Goal: Communication & Community: Ask a question

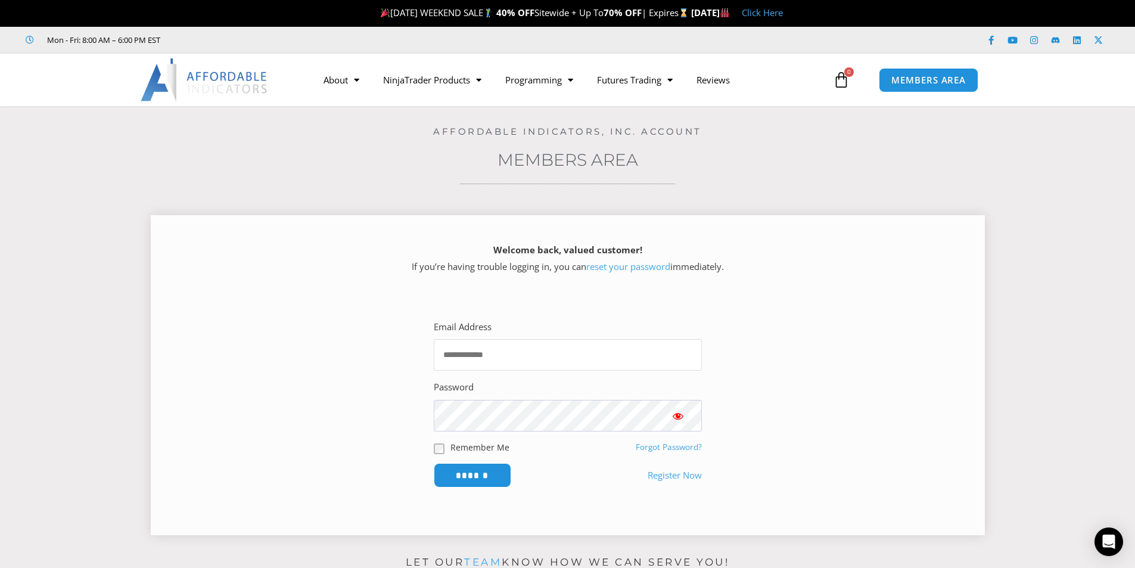
click at [567, 358] on input "Email Address" at bounding box center [568, 355] width 268 height 32
type input "**********"
click at [434, 463] on input "******" at bounding box center [472, 475] width 77 height 24
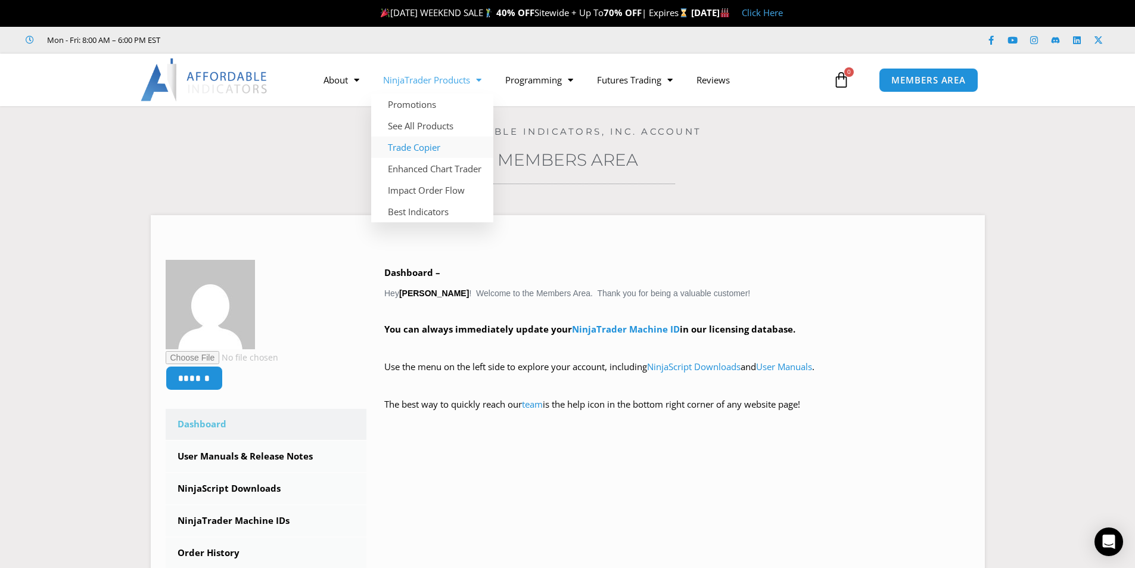
click at [403, 144] on link "Trade Copier" at bounding box center [432, 146] width 122 height 21
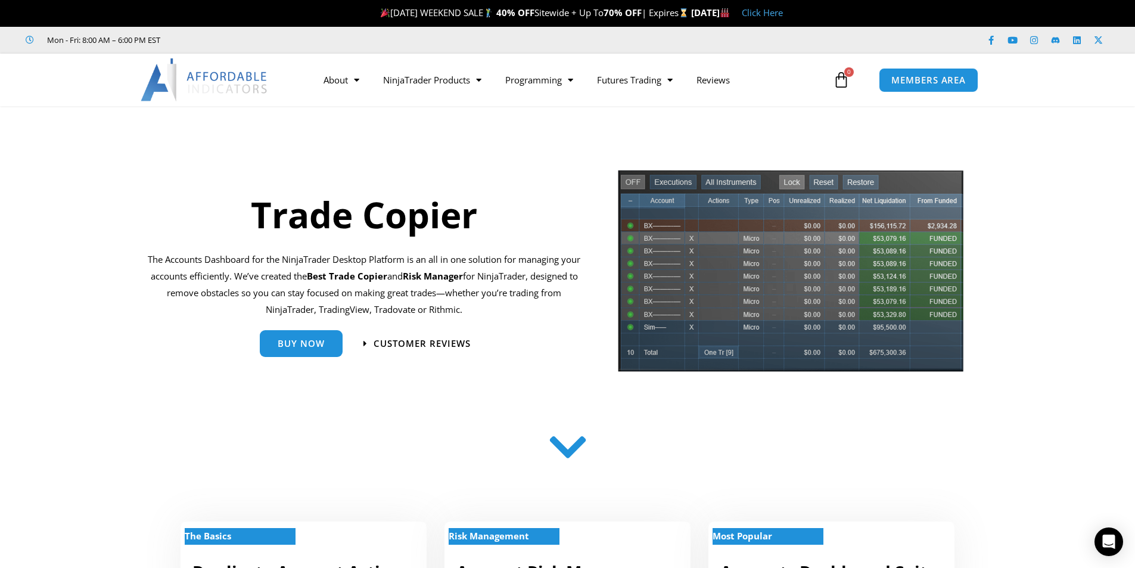
click at [223, 80] on img at bounding box center [205, 79] width 128 height 43
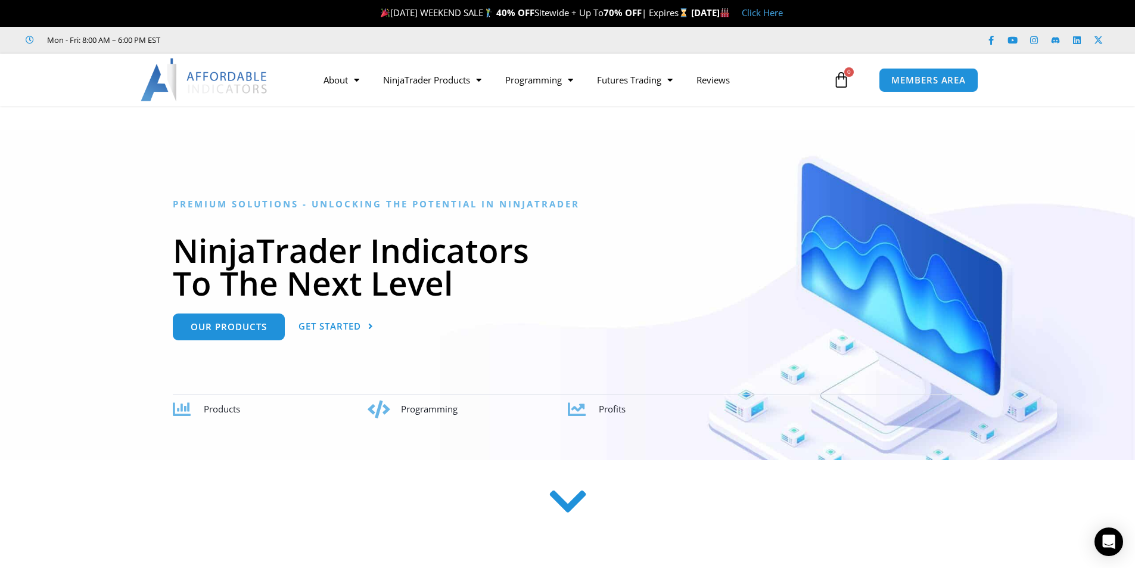
click at [26, 39] on icon at bounding box center [31, 40] width 11 height 8
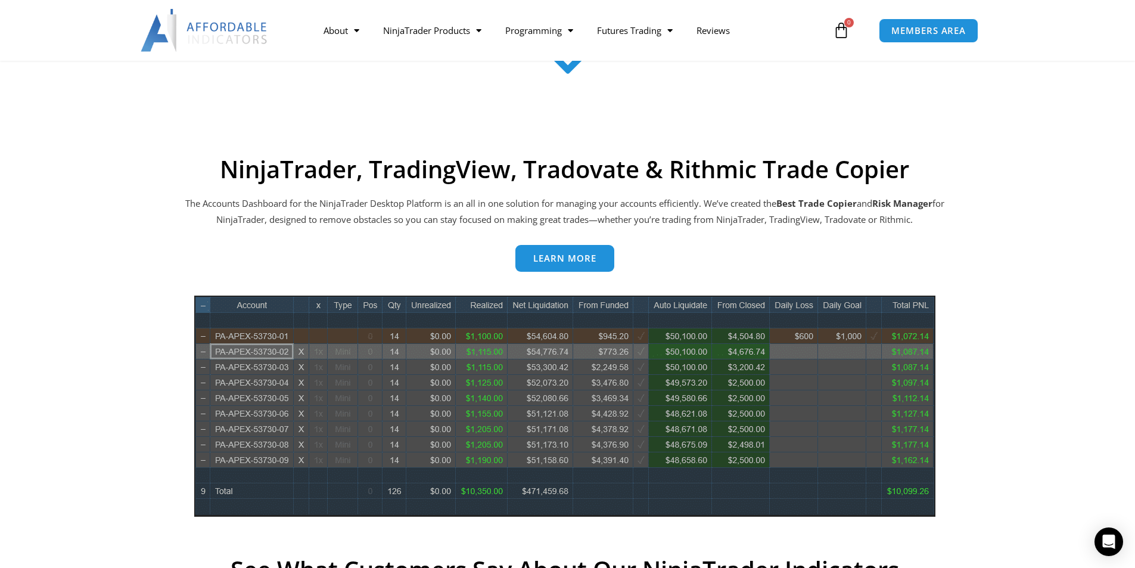
scroll to position [417, 0]
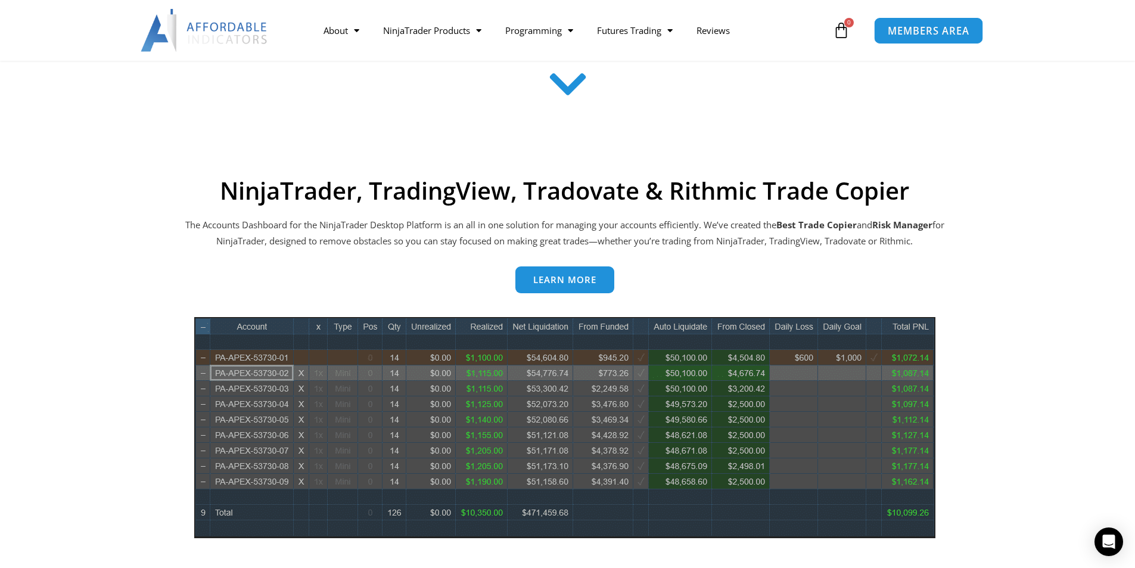
click at [923, 34] on span "MEMBERS AREA" at bounding box center [929, 31] width 82 height 10
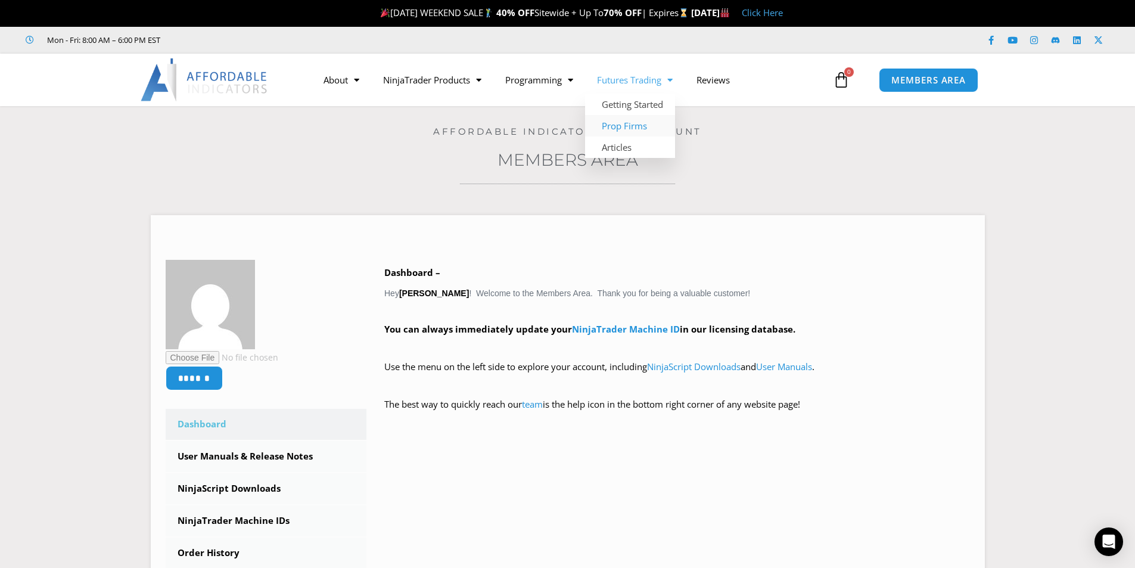
click at [640, 127] on link "Prop Firms" at bounding box center [630, 125] width 90 height 21
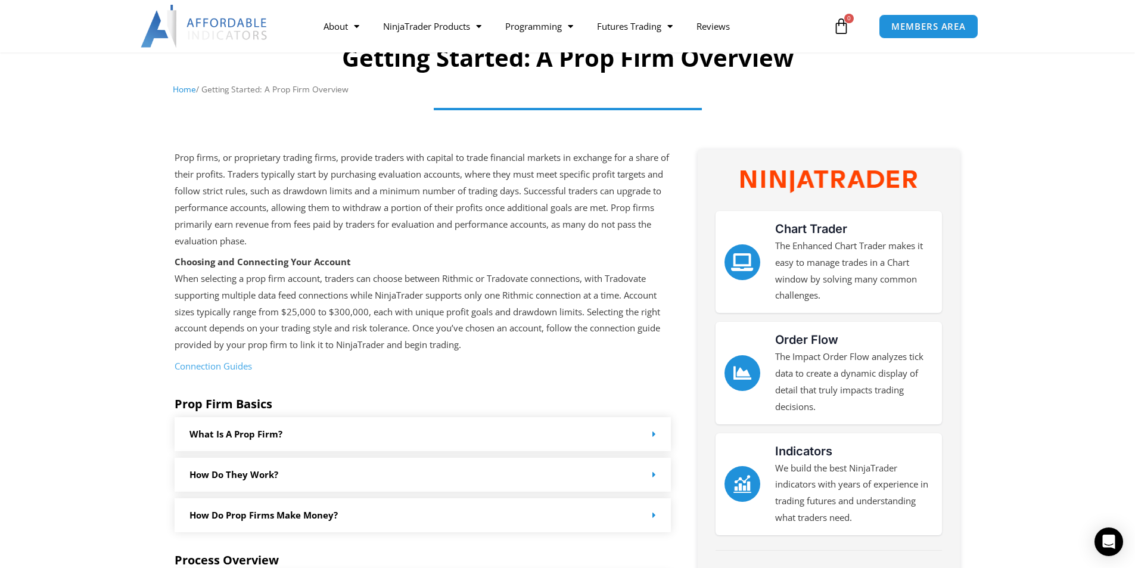
scroll to position [119, 0]
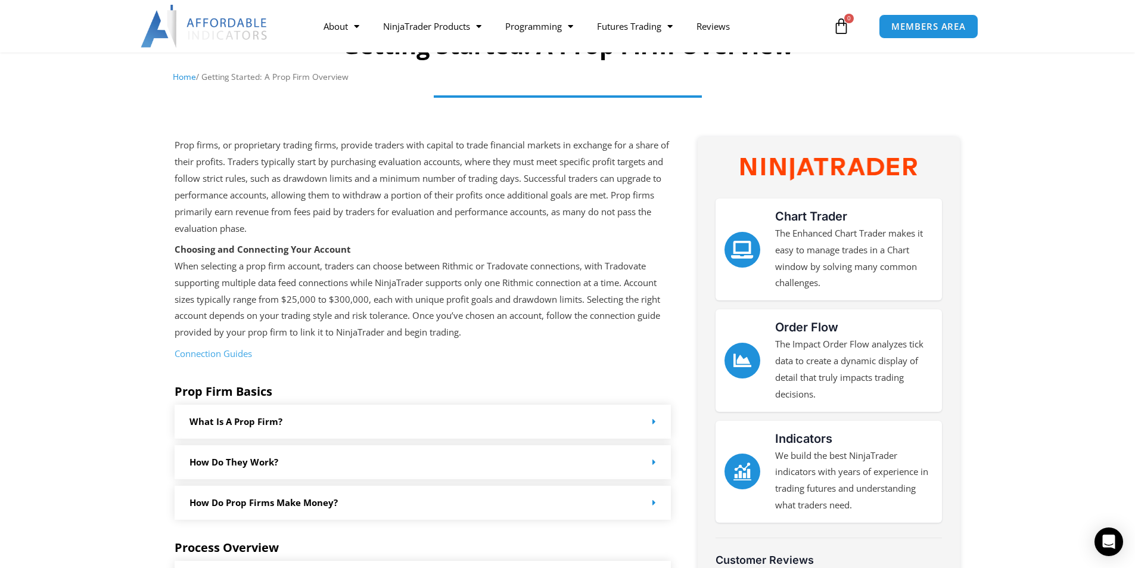
click at [211, 354] on link "Connection Guides" at bounding box center [213, 353] width 77 height 12
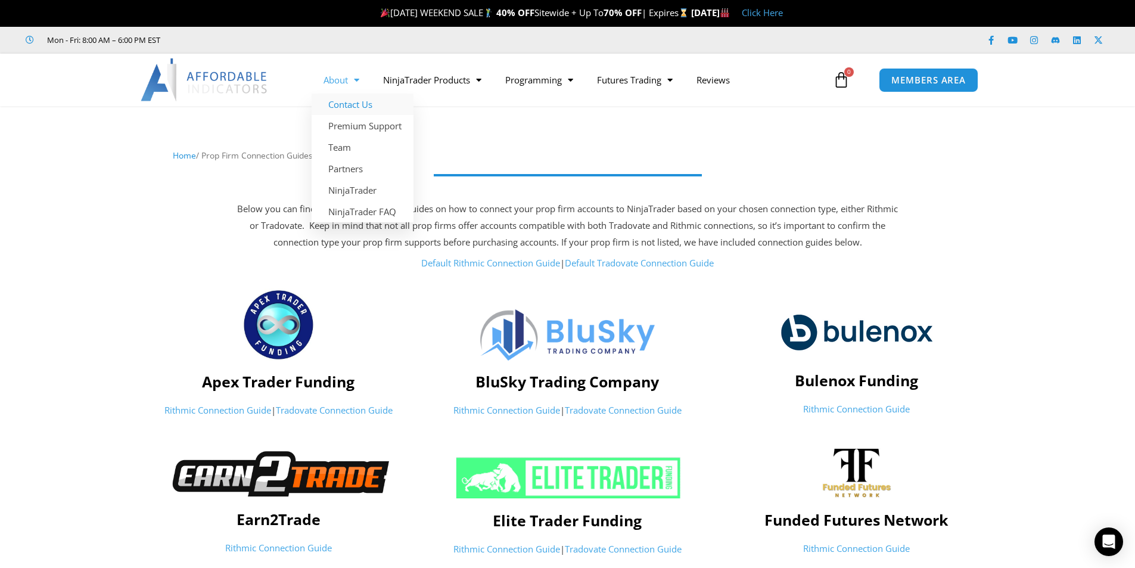
click at [352, 107] on link "Contact Us" at bounding box center [363, 104] width 102 height 21
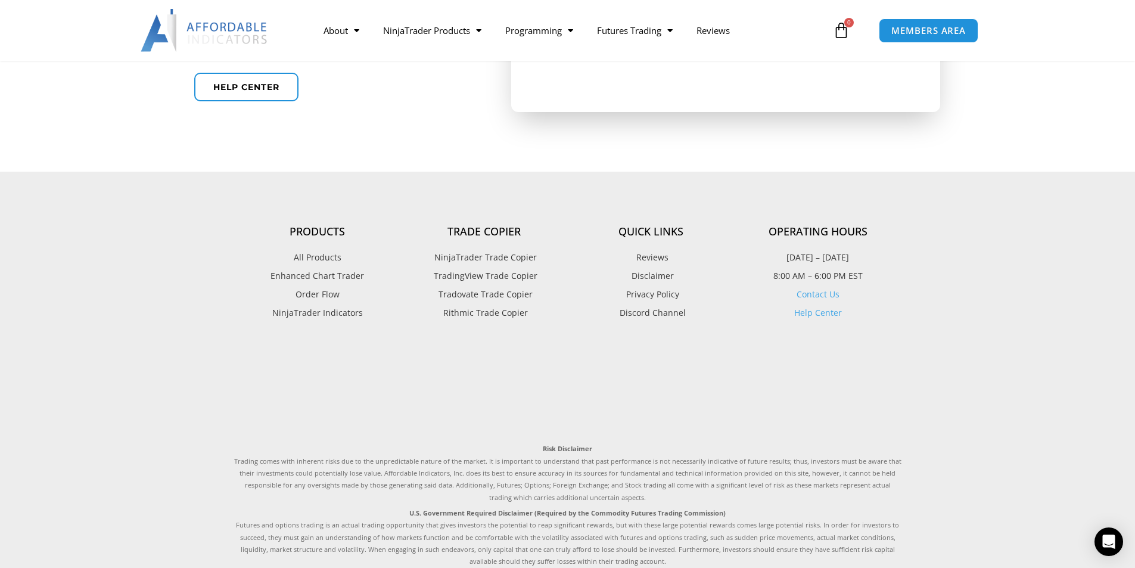
scroll to position [655, 0]
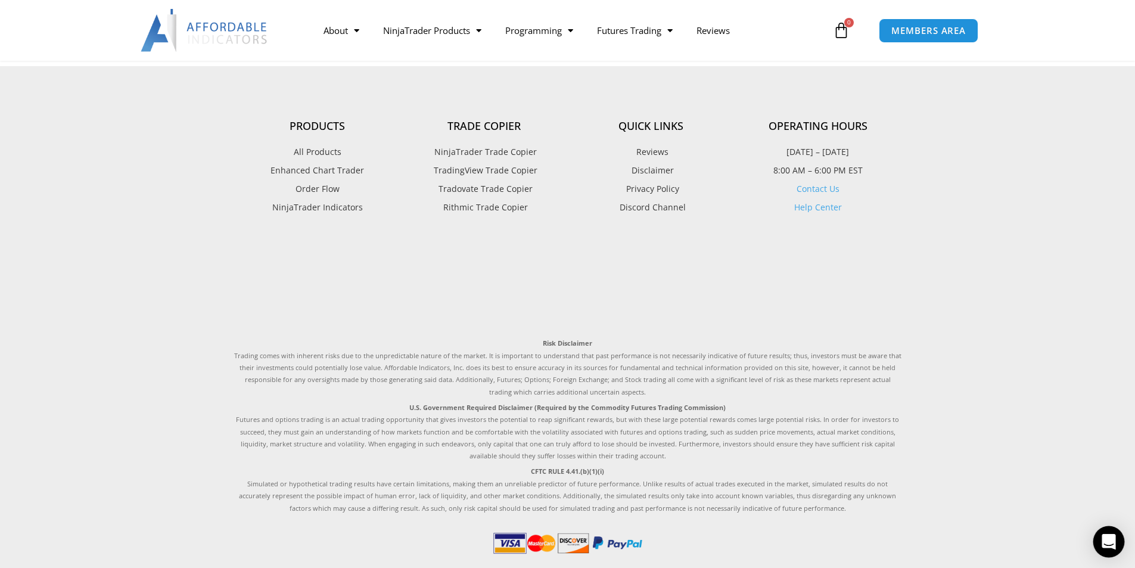
click at [1107, 540] on icon "Open Intercom Messenger" at bounding box center [1109, 541] width 14 height 15
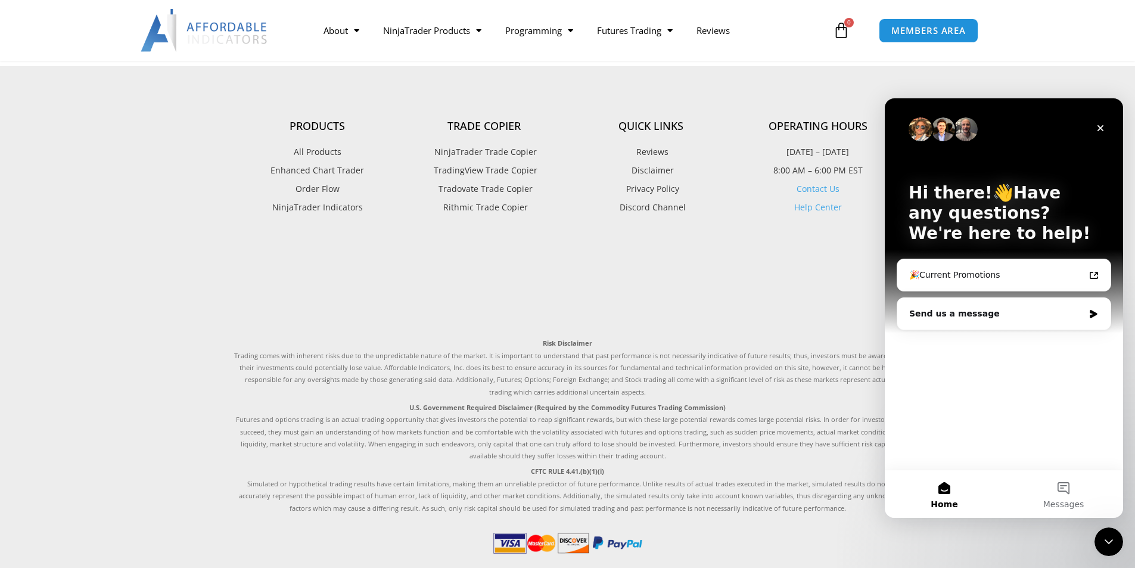
scroll to position [0, 0]
click at [919, 363] on div "Hi there!👋Have any questions? We're here to help! 🎉Current Promotions Send us a…" at bounding box center [1004, 283] width 238 height 371
click at [926, 310] on div "Send us a message" at bounding box center [996, 313] width 175 height 13
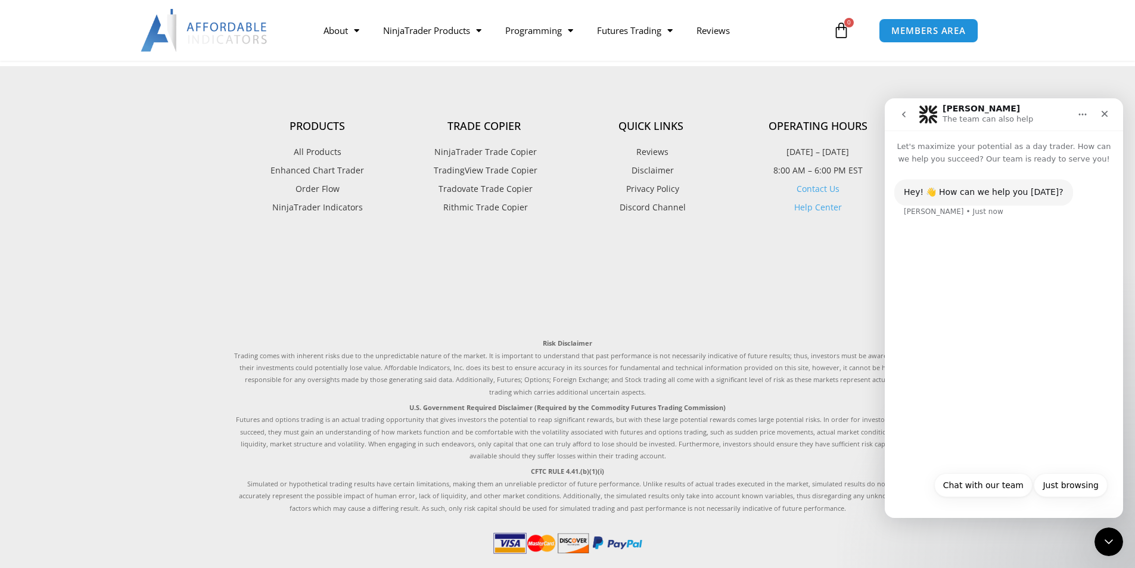
click at [928, 236] on div "Hey! 👋 How can we help you today? Solomon • Just now" at bounding box center [1004, 315] width 238 height 300
click at [960, 226] on div "Hey! 👋 How can we help you today? Solomon • Just now" at bounding box center [1003, 205] width 219 height 52
click at [944, 273] on div "Hey! 👋 How can we help you today? Solomon • Just now" at bounding box center [1004, 315] width 238 height 300
click at [975, 486] on button "Chat with our team" at bounding box center [983, 485] width 98 height 24
click at [933, 221] on div "Hey! 👋 How can we help you today? Solomon • Just now" at bounding box center [1003, 203] width 219 height 48
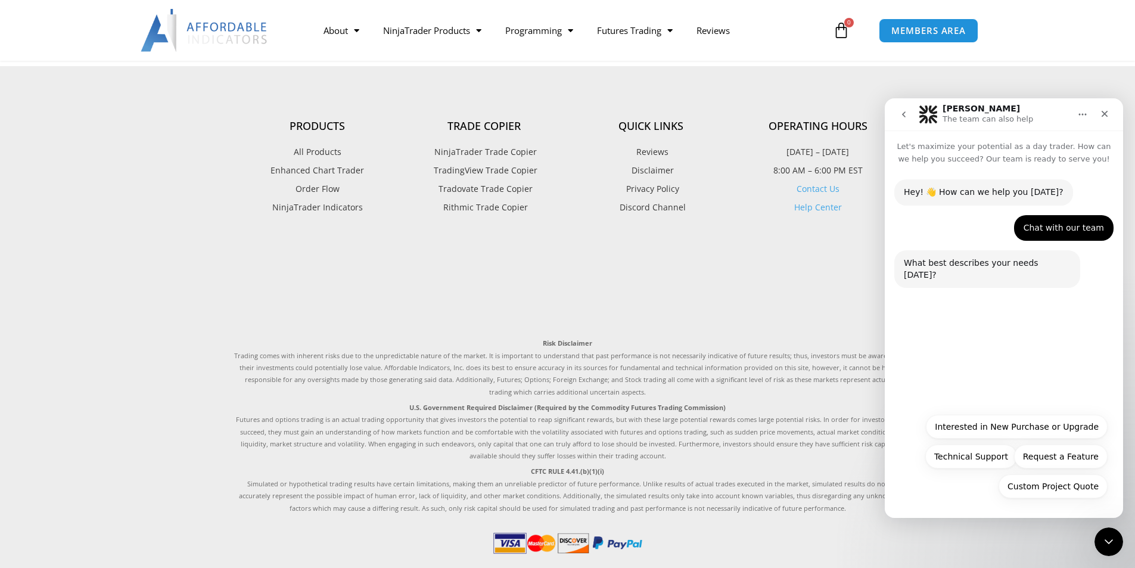
click at [950, 383] on div "Hey! 👋 How can we help you today? Solomon • Just now Chat with our team Kurt • …" at bounding box center [1004, 286] width 238 height 242
click at [941, 304] on div "Hey! 👋 How can we help you today? Solomon • Just now Chat with our team Kurt • …" at bounding box center [1004, 286] width 238 height 242
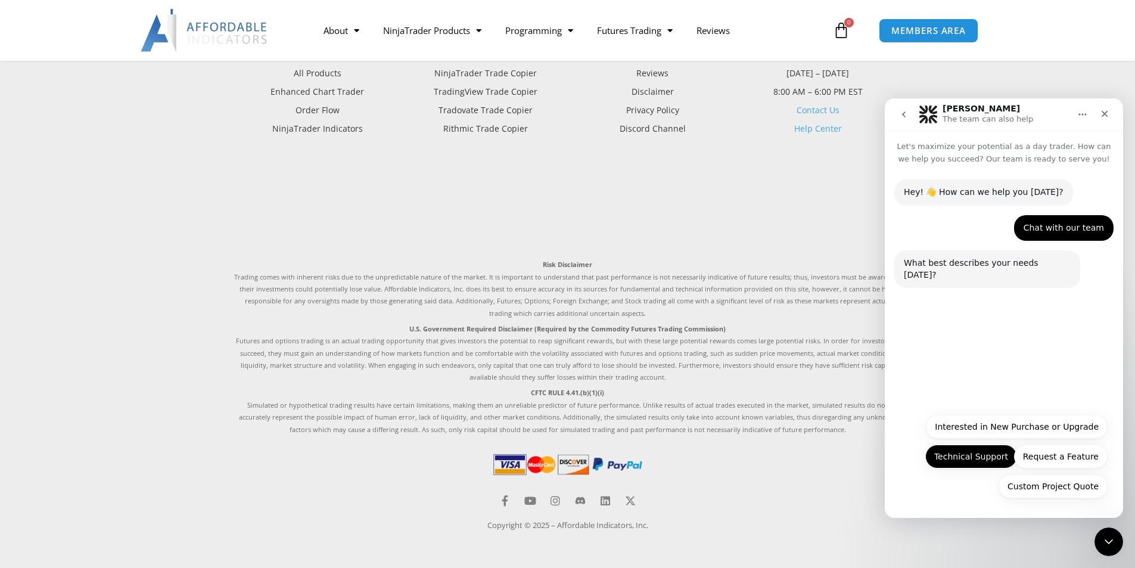
click at [979, 458] on button "Technical Support" at bounding box center [971, 456] width 92 height 24
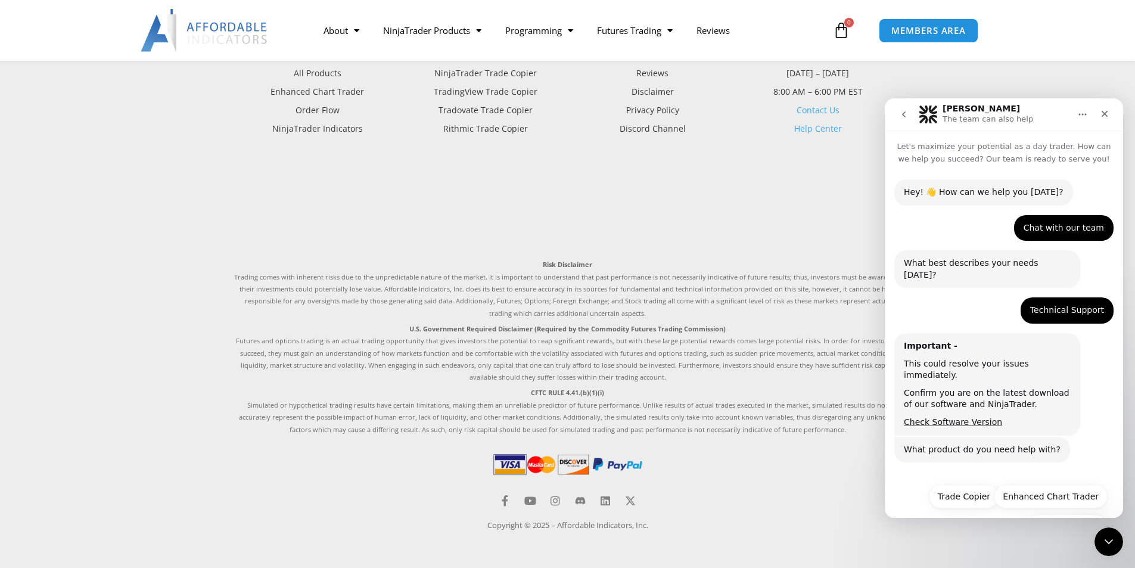
scroll to position [17, 0]
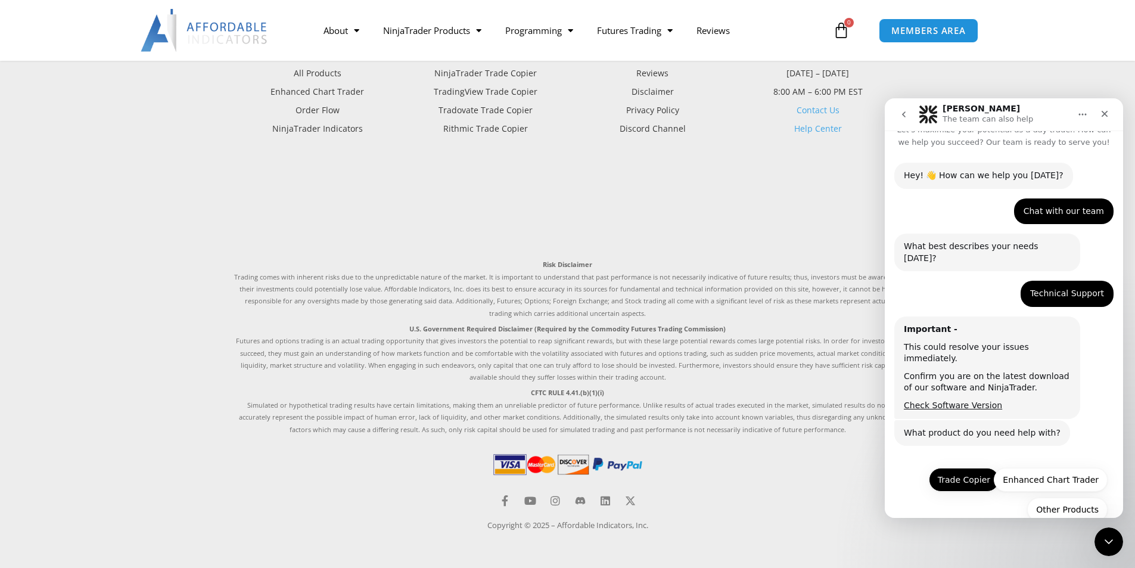
click at [968, 468] on button "Trade Copier" at bounding box center [964, 480] width 70 height 24
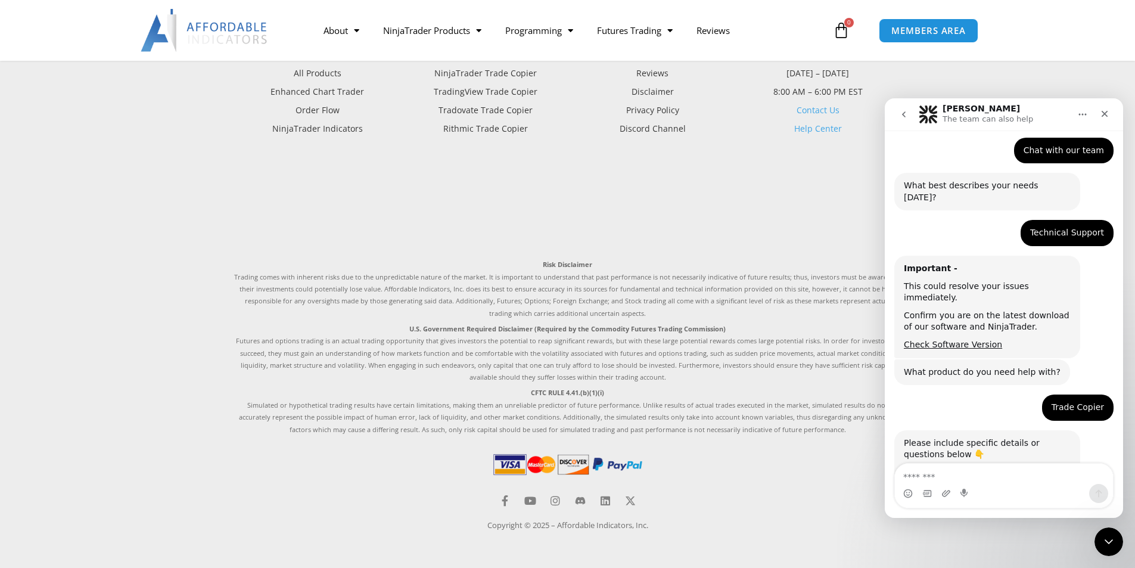
scroll to position [119, 0]
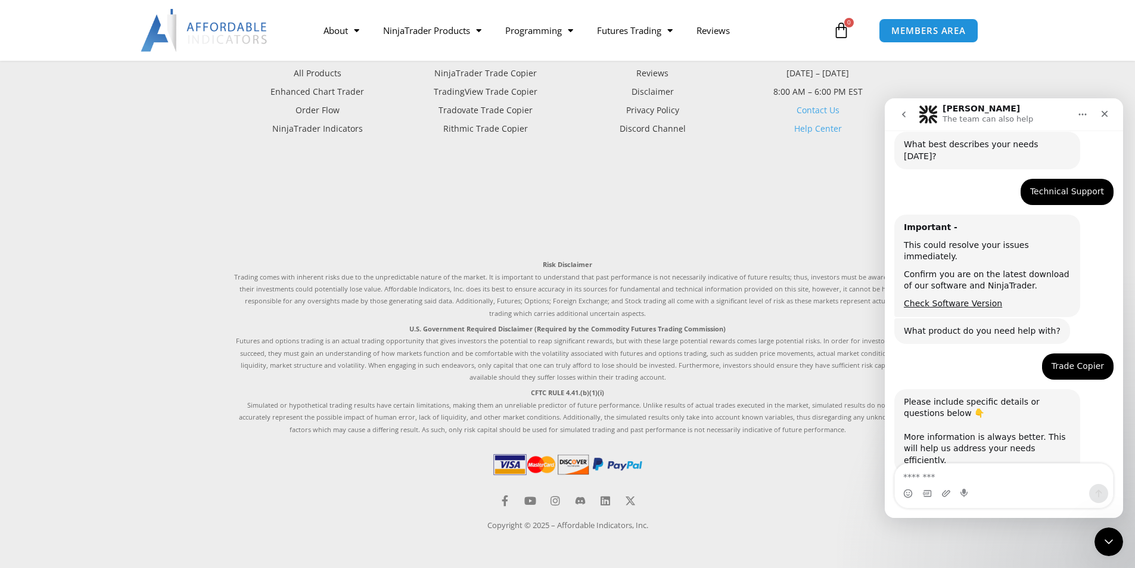
click at [925, 479] on textarea "Message…" at bounding box center [1004, 474] width 218 height 20
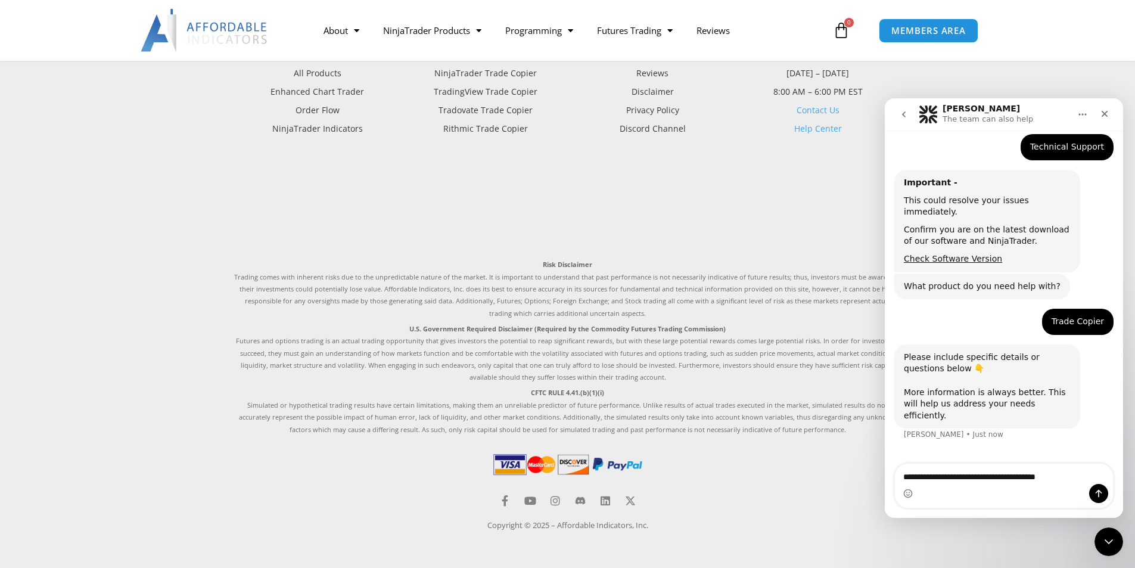
type textarea "**********"
click at [1100, 494] on icon "Send a message…" at bounding box center [1099, 494] width 10 height 10
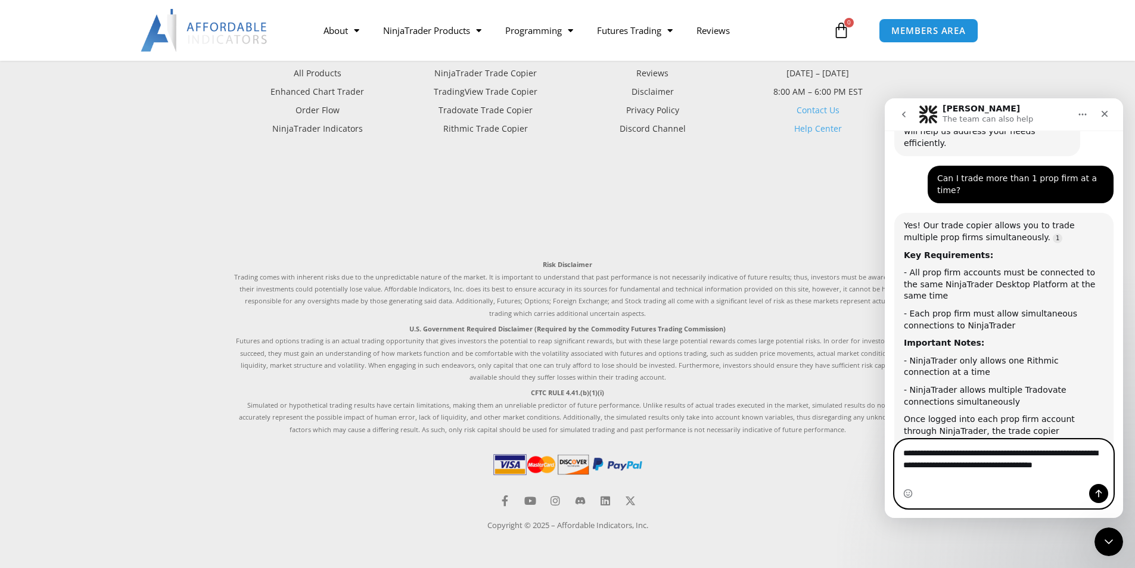
scroll to position [446, 0]
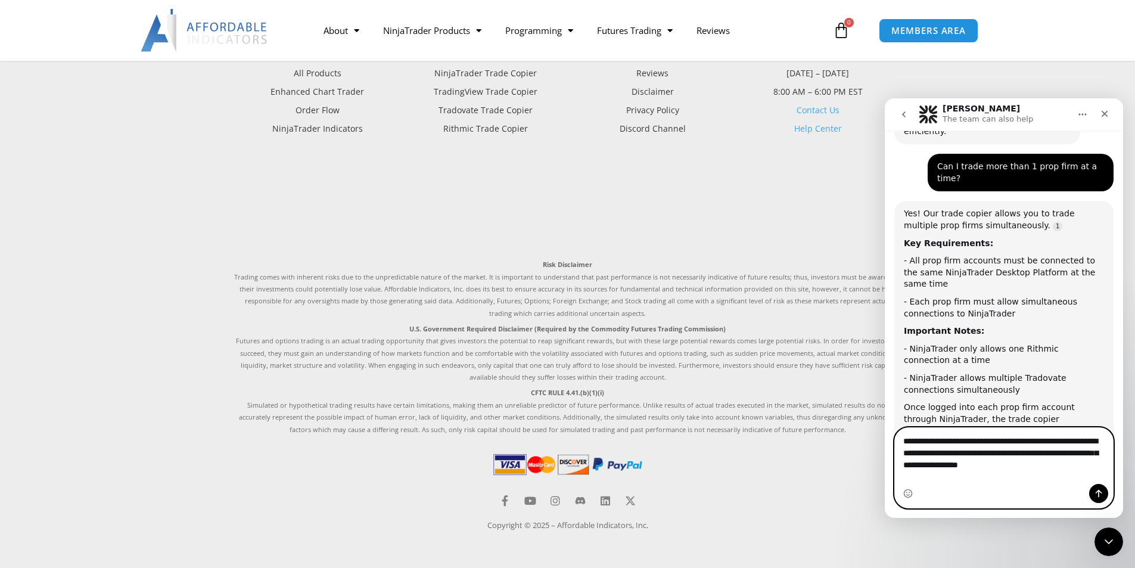
type textarea "**********"
click at [1099, 494] on icon "Send a message…" at bounding box center [1099, 494] width 10 height 10
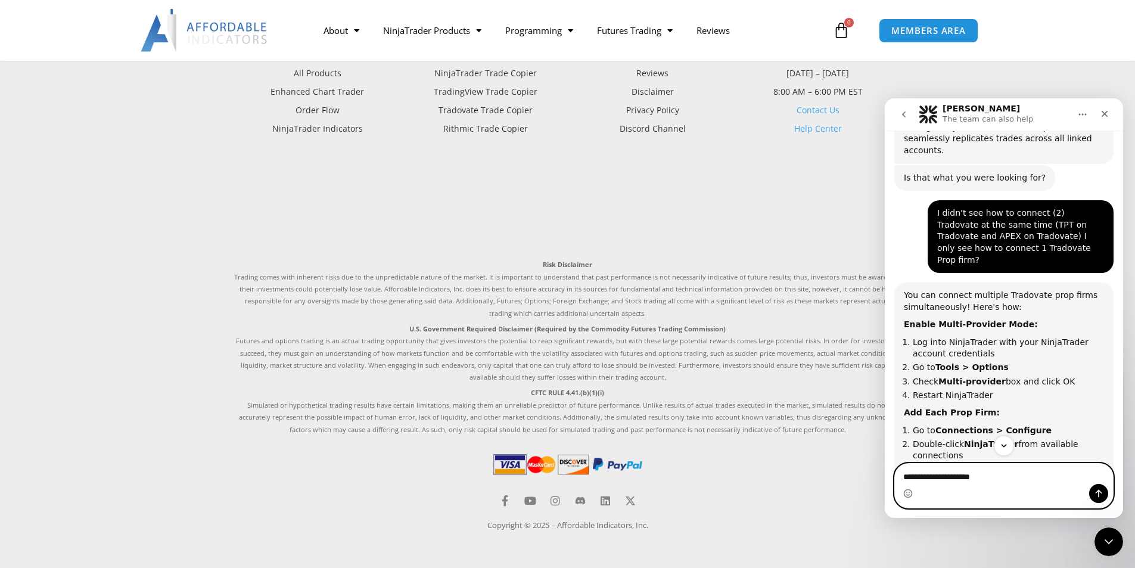
scroll to position [797, 0]
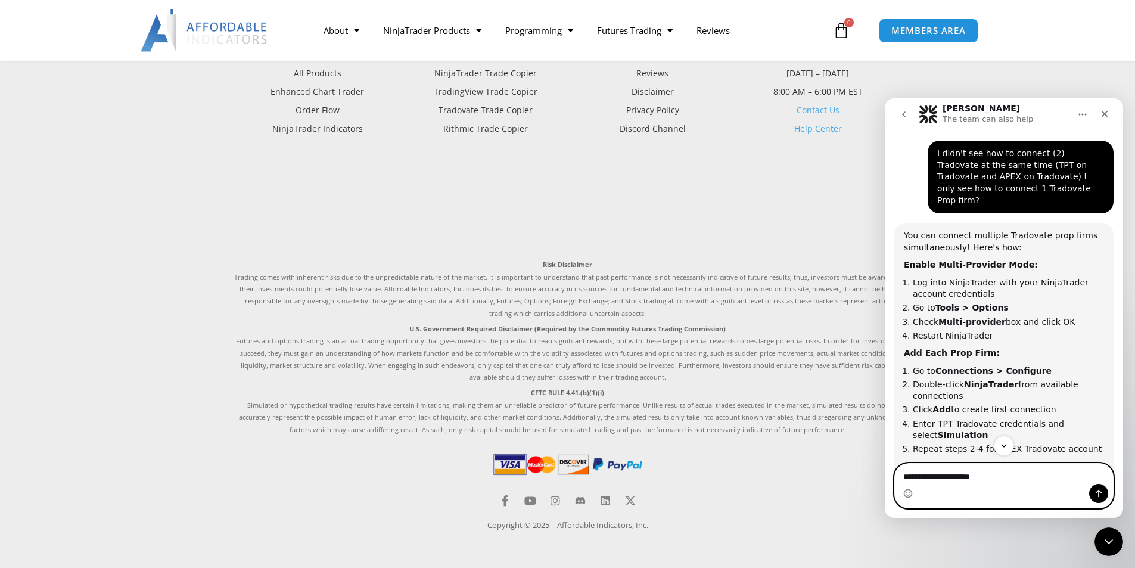
type textarea "**********"
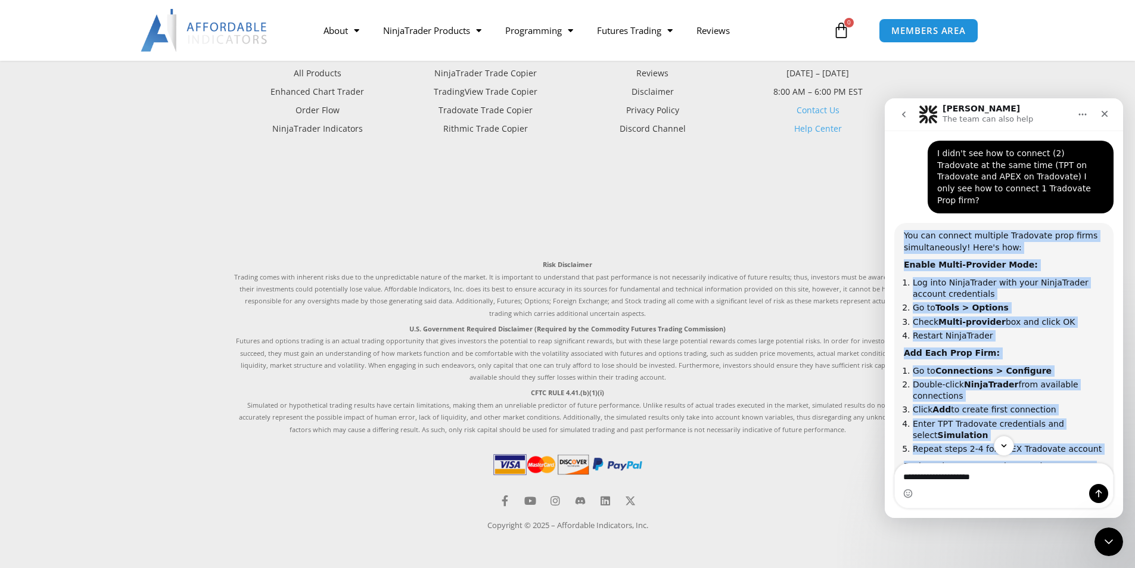
scroll to position [857, 0]
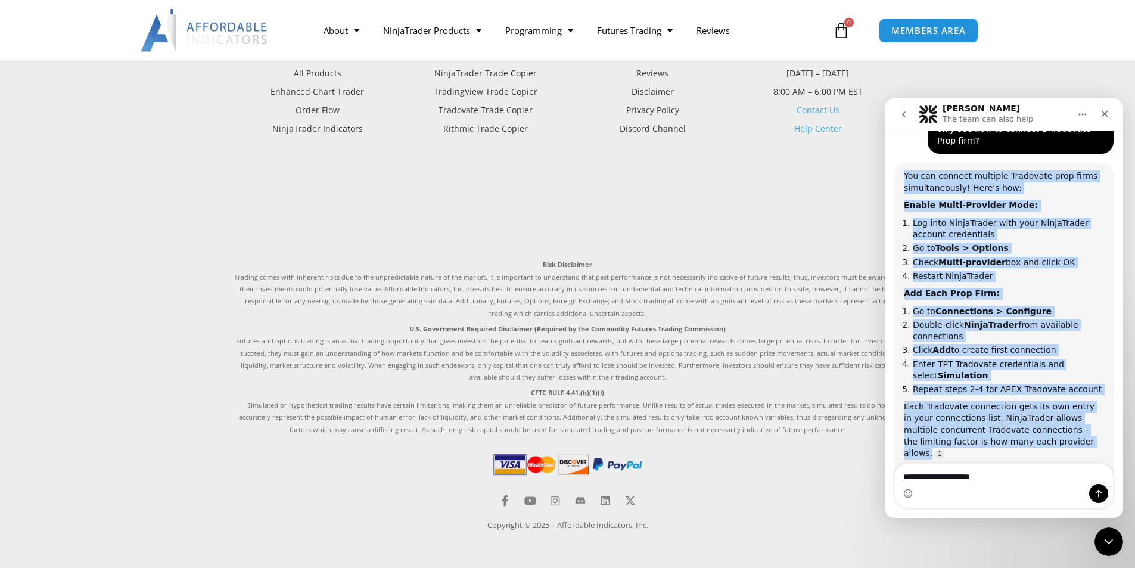
drag, startPoint x: 975, startPoint y: 168, endPoint x: 1105, endPoint y: 400, distance: 265.7
click at [1105, 400] on div "You can connect multiple Tradovate prop firms simultaneously! Here's how: Enabl…" at bounding box center [1003, 329] width 219 height 332
copy div "You can connect multiple Tradovate prop firms simultaneously! Here's how: Enabl…"
click at [1099, 492] on icon "Send a message…" at bounding box center [1099, 494] width 7 height 8
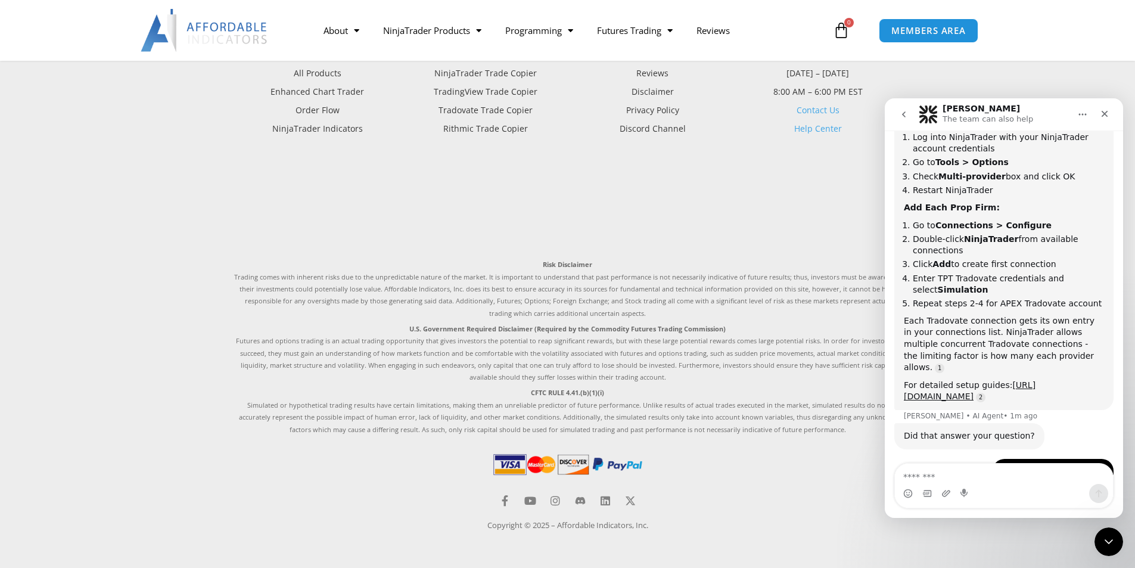
scroll to position [951, 0]
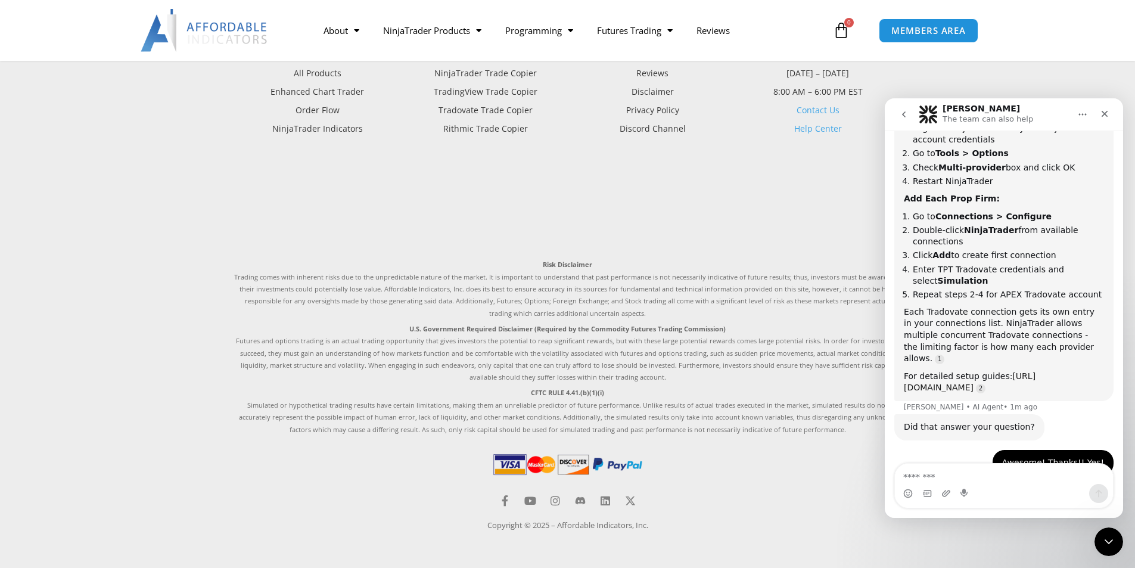
click at [1003, 371] on link "[URL][DOMAIN_NAME]" at bounding box center [970, 381] width 132 height 21
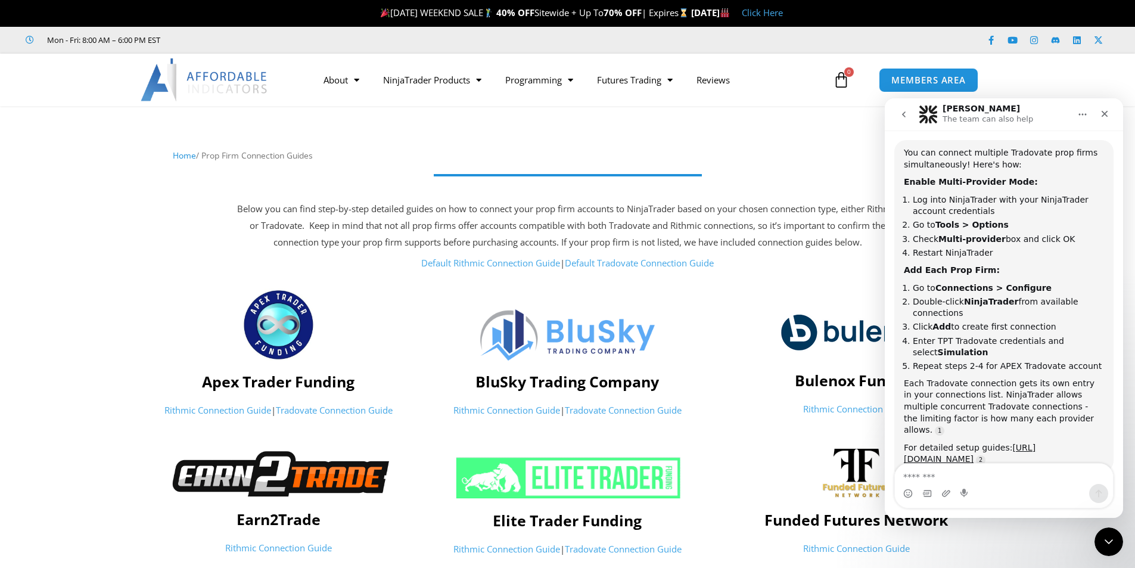
scroll to position [940, 0]
